Goal: Task Accomplishment & Management: Manage account settings

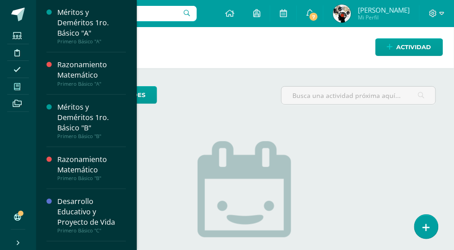
scroll to position [97, 0]
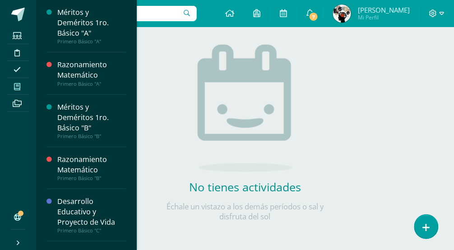
click at [19, 84] on icon at bounding box center [17, 86] width 6 height 7
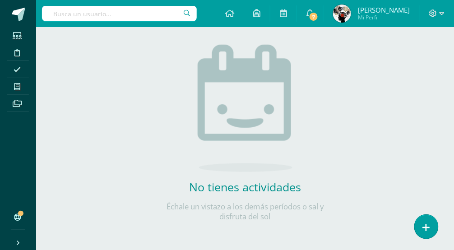
scroll to position [0, 0]
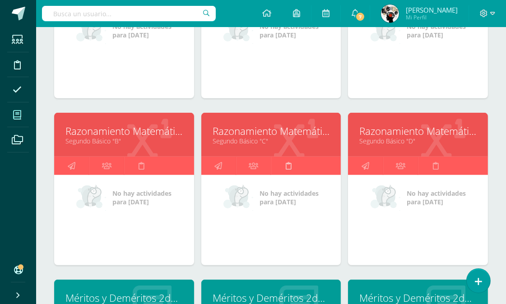
scroll to position [623, 0]
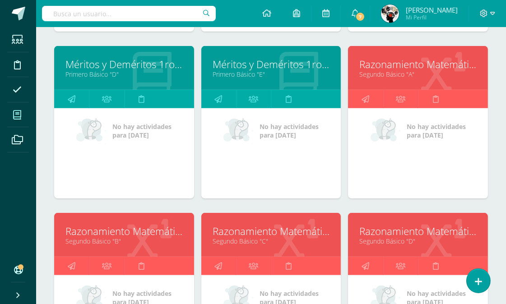
click at [389, 76] on link "Segundo Básico "A"" at bounding box center [417, 74] width 117 height 9
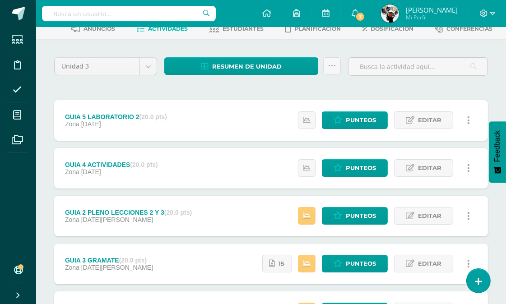
scroll to position [100, 0]
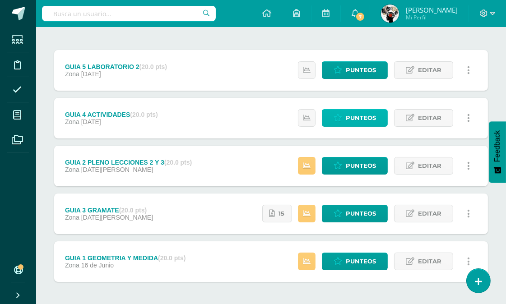
click at [346, 113] on link "Punteos" at bounding box center [355, 118] width 66 height 18
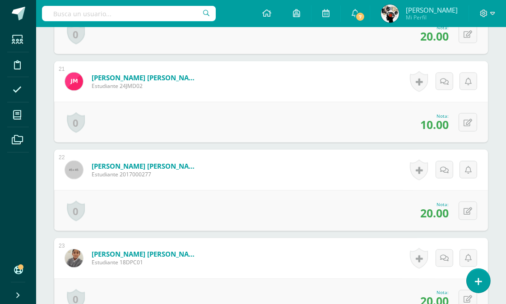
scroll to position [2031, 0]
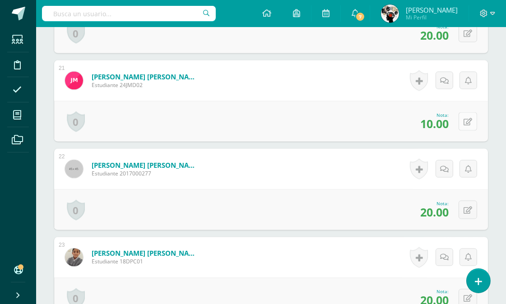
click at [472, 121] on button at bounding box center [467, 121] width 19 height 19
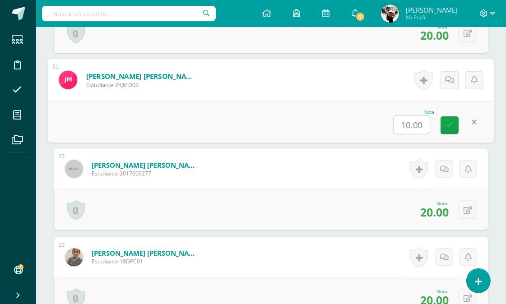
click at [413, 128] on input "10.00" at bounding box center [412, 125] width 36 height 18
type input "20.00"
click at [450, 125] on icon at bounding box center [449, 125] width 8 height 8
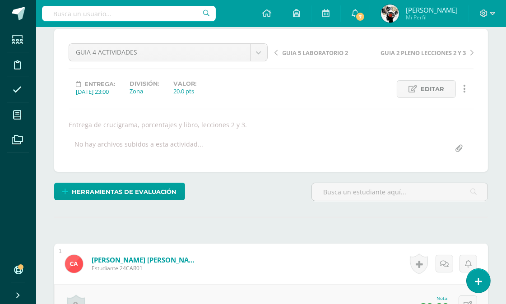
scroll to position [0, 0]
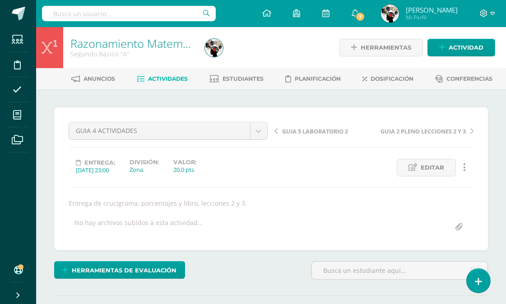
click at [165, 75] on span "Actividades" at bounding box center [168, 78] width 40 height 7
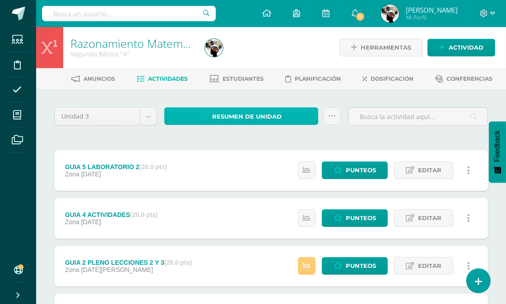
click at [266, 116] on span "Resumen de unidad" at bounding box center [246, 116] width 69 height 17
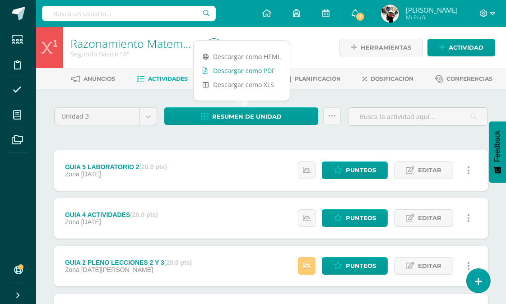
click at [264, 71] on link "Descargar como PDF" at bounding box center [242, 71] width 96 height 14
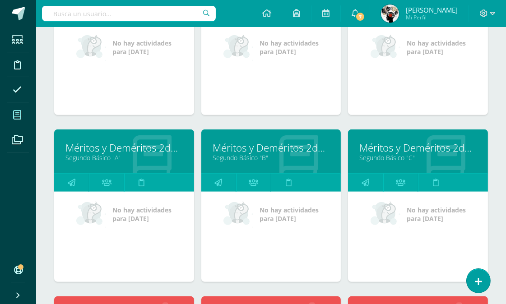
scroll to position [1023, 0]
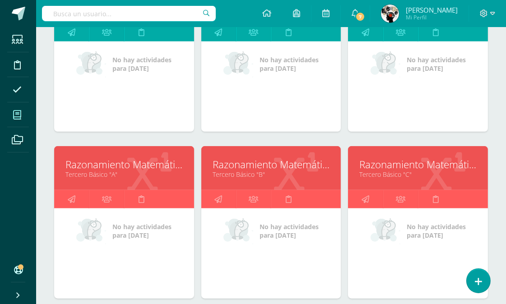
click at [112, 170] on link "Tercero Básico "A"" at bounding box center [123, 174] width 117 height 9
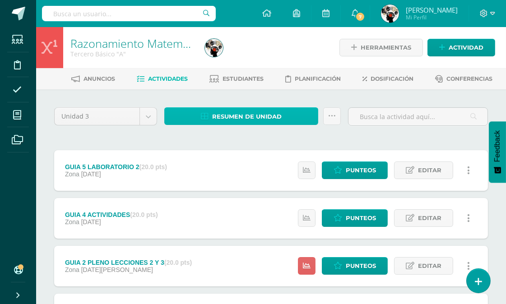
click at [265, 112] on span "Resumen de unidad" at bounding box center [246, 116] width 69 height 17
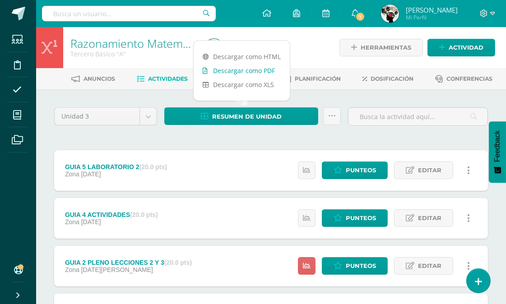
click at [259, 67] on link "Descargar como PDF" at bounding box center [242, 71] width 96 height 14
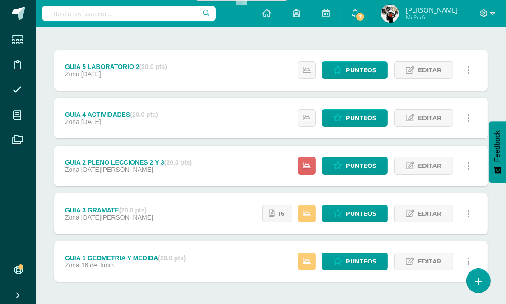
scroll to position [137, 0]
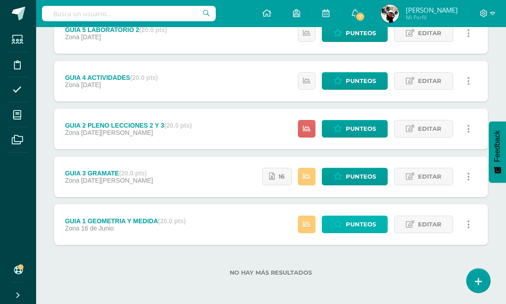
click at [353, 226] on span "Punteos" at bounding box center [361, 224] width 30 height 17
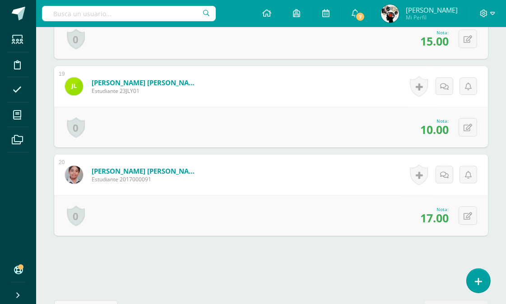
scroll to position [1783, 0]
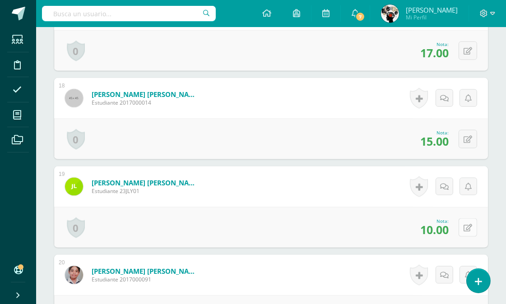
click at [466, 228] on icon at bounding box center [467, 228] width 9 height 8
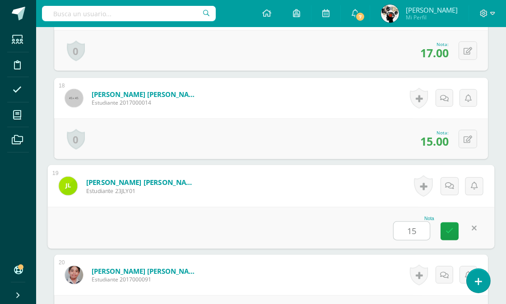
scroll to position [1783, 0]
type input "15"
click at [353, 213] on div "Nota 15" at bounding box center [271, 228] width 447 height 42
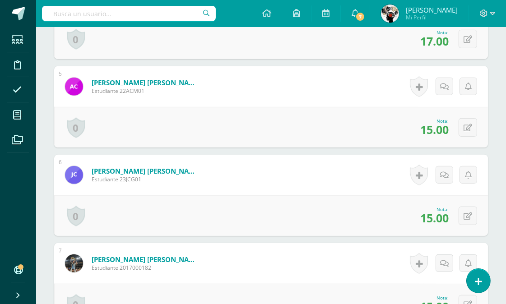
scroll to position [0, 0]
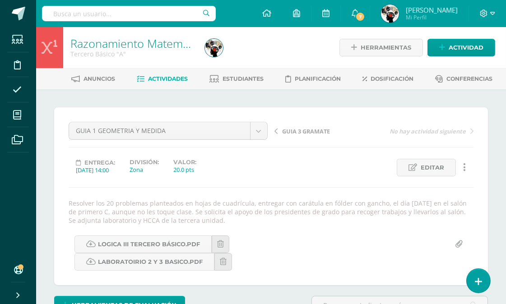
click at [164, 77] on span "Actividades" at bounding box center [168, 78] width 40 height 7
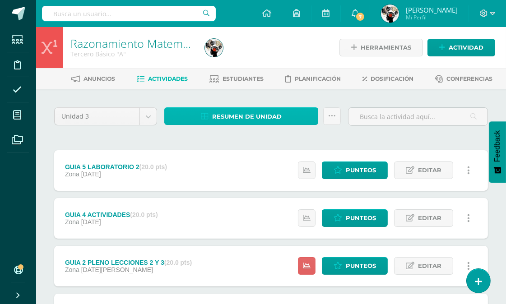
click at [241, 111] on span "Resumen de unidad" at bounding box center [246, 116] width 69 height 17
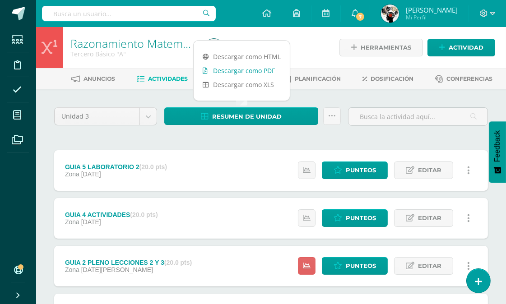
click at [246, 69] on link "Descargar como PDF" at bounding box center [242, 71] width 96 height 14
click at [120, 137] on div "Unidad 3 Unidad 1 Unidad 2 Unidad 3 Unidad 4 Resumen de unidad Subir actividade…" at bounding box center [271, 265] width 441 height 317
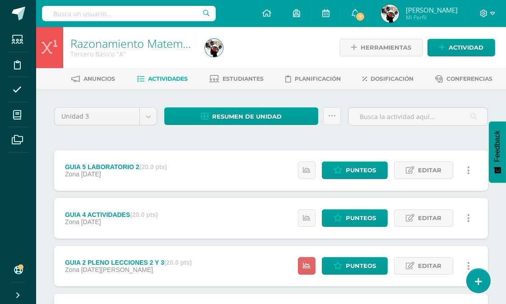
click at [177, 134] on div "Unidad 3 Unidad 1 Unidad 2 Unidad 3 Unidad 4 Resumen de unidad Subir actividade…" at bounding box center [271, 265] width 441 height 317
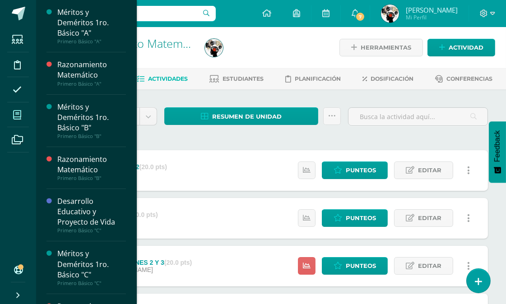
click at [20, 111] on icon at bounding box center [17, 115] width 8 height 9
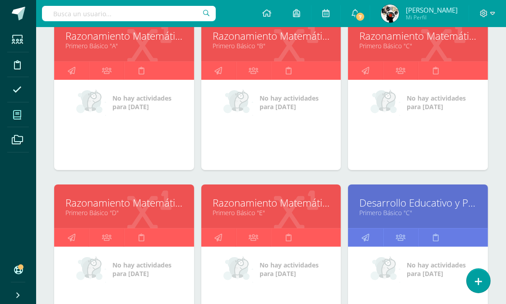
scroll to position [351, 0]
